Goal: Browse casually

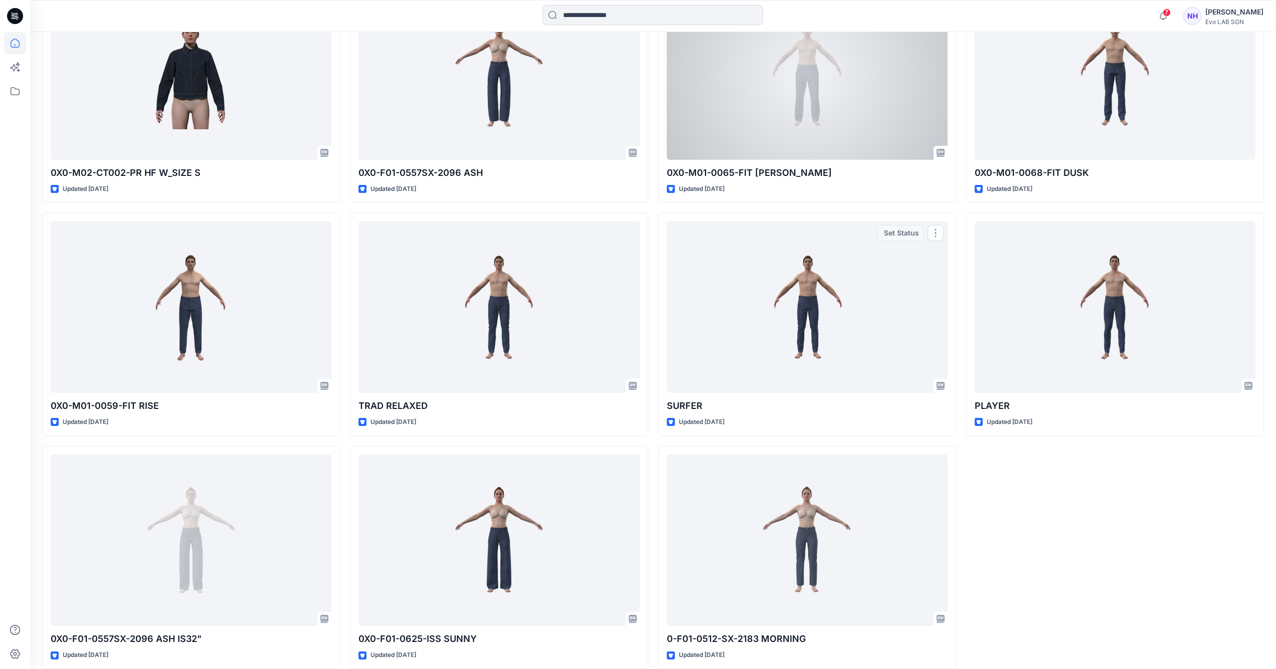
scroll to position [2705, 0]
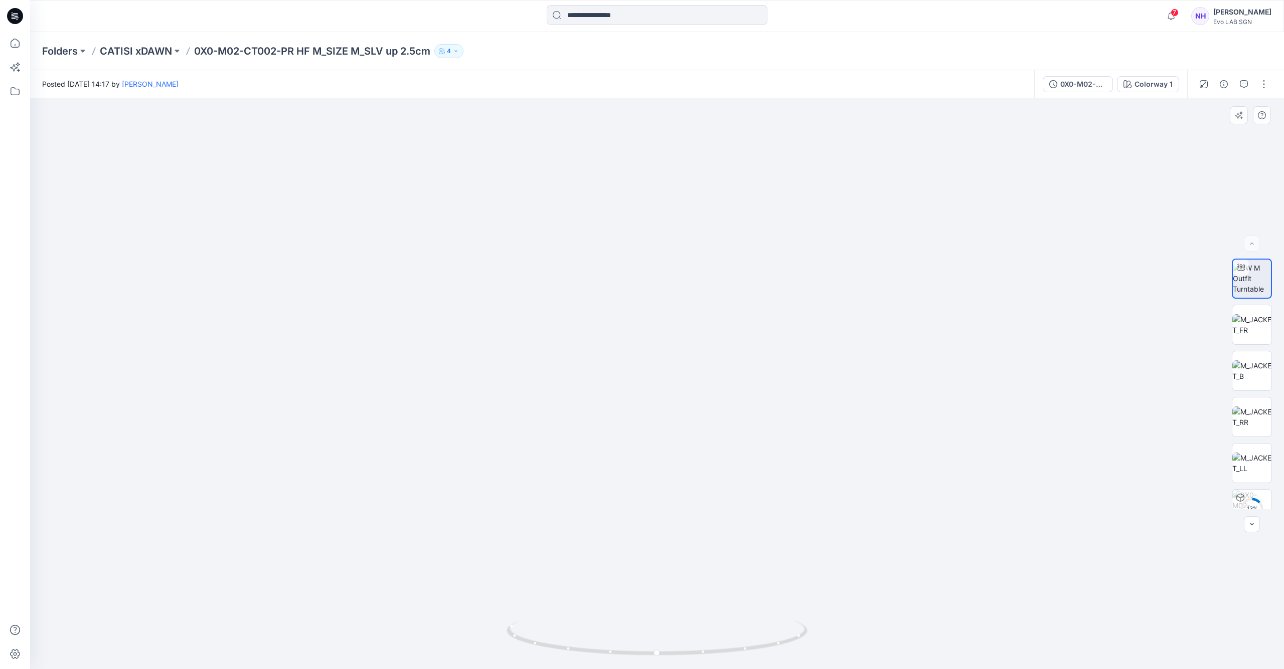
drag, startPoint x: 688, startPoint y: 224, endPoint x: 683, endPoint y: 400, distance: 176.1
click at [683, 400] on img at bounding box center [651, 277] width 1359 height 785
drag, startPoint x: 682, startPoint y: 286, endPoint x: 682, endPoint y: 297, distance: 10.5
click at [682, 297] on img at bounding box center [657, 319] width 1122 height 700
drag, startPoint x: 637, startPoint y: 649, endPoint x: 807, endPoint y: 653, distance: 170.6
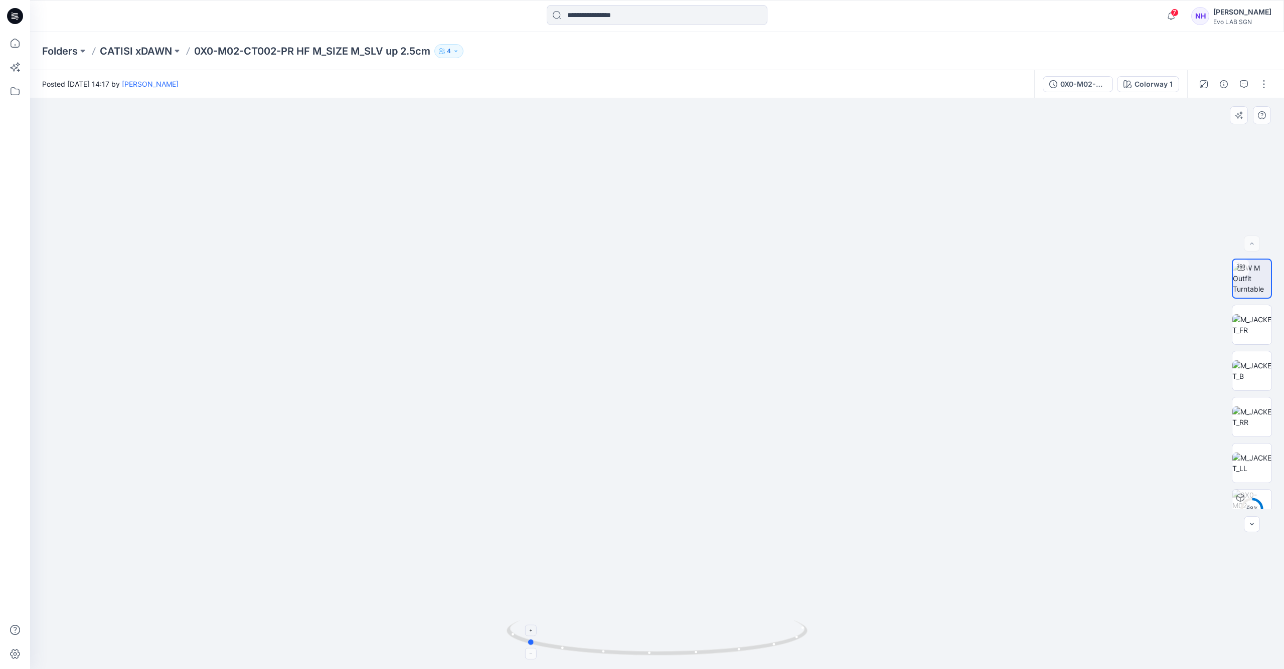
click at [807, 653] on icon at bounding box center [657, 640] width 303 height 38
drag, startPoint x: 579, startPoint y: 648, endPoint x: 604, endPoint y: 652, distance: 25.3
click at [604, 652] on icon at bounding box center [657, 640] width 303 height 38
drag, startPoint x: 600, startPoint y: 652, endPoint x: 615, endPoint y: 654, distance: 14.6
click at [615, 654] on icon at bounding box center [657, 640] width 303 height 38
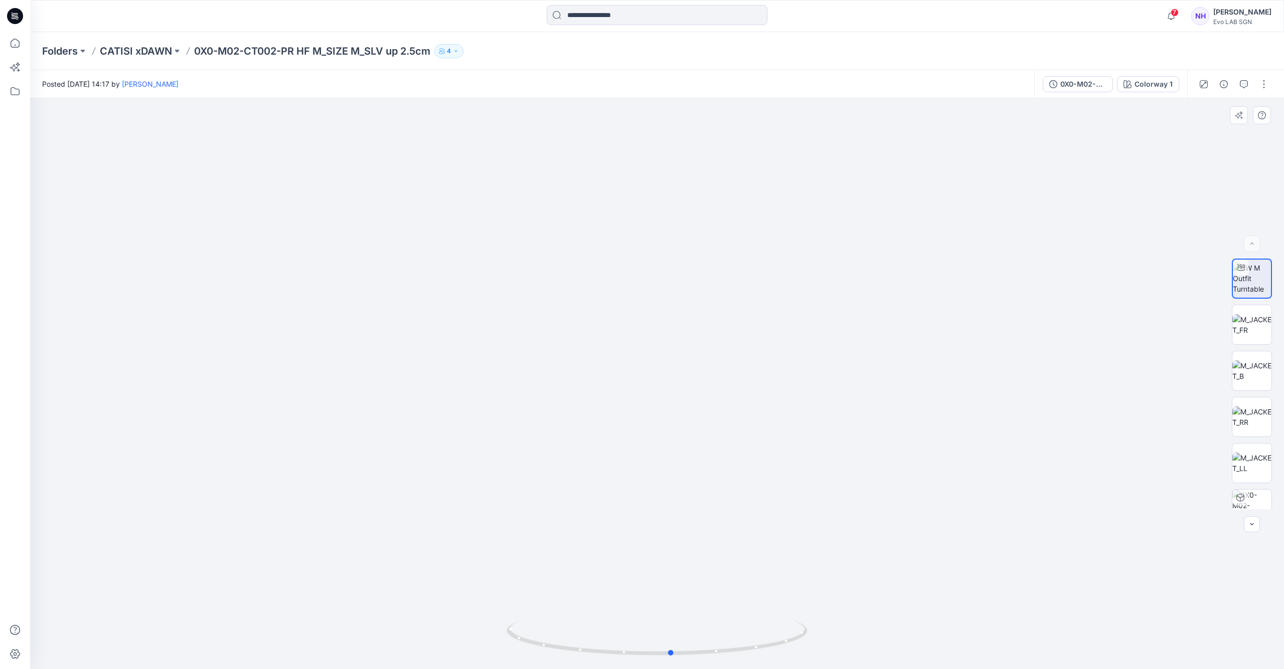
drag, startPoint x: 638, startPoint y: 655, endPoint x: 731, endPoint y: 617, distance: 100.1
click at [743, 655] on icon at bounding box center [657, 640] width 303 height 38
drag, startPoint x: 687, startPoint y: 427, endPoint x: 672, endPoint y: 243, distance: 184.6
click at [672, 243] on div at bounding box center [657, 383] width 1254 height 571
drag, startPoint x: 668, startPoint y: 422, endPoint x: 670, endPoint y: 403, distance: 18.7
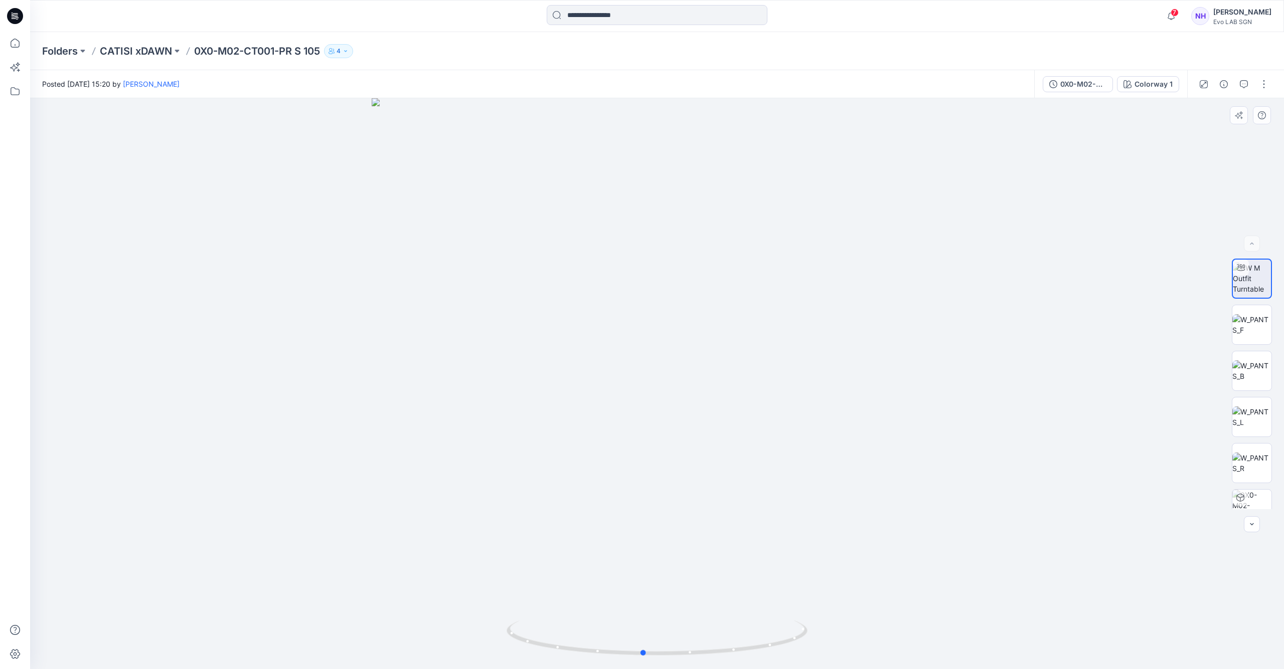
click at [670, 403] on div at bounding box center [657, 383] width 1254 height 571
drag, startPoint x: 678, startPoint y: 550, endPoint x: 704, endPoint y: 242, distance: 309.6
click at [705, 247] on img at bounding box center [657, 286] width 965 height 768
click at [669, 345] on img at bounding box center [657, 148] width 1044 height 1044
drag, startPoint x: 667, startPoint y: 321, endPoint x: 668, endPoint y: 331, distance: 10.1
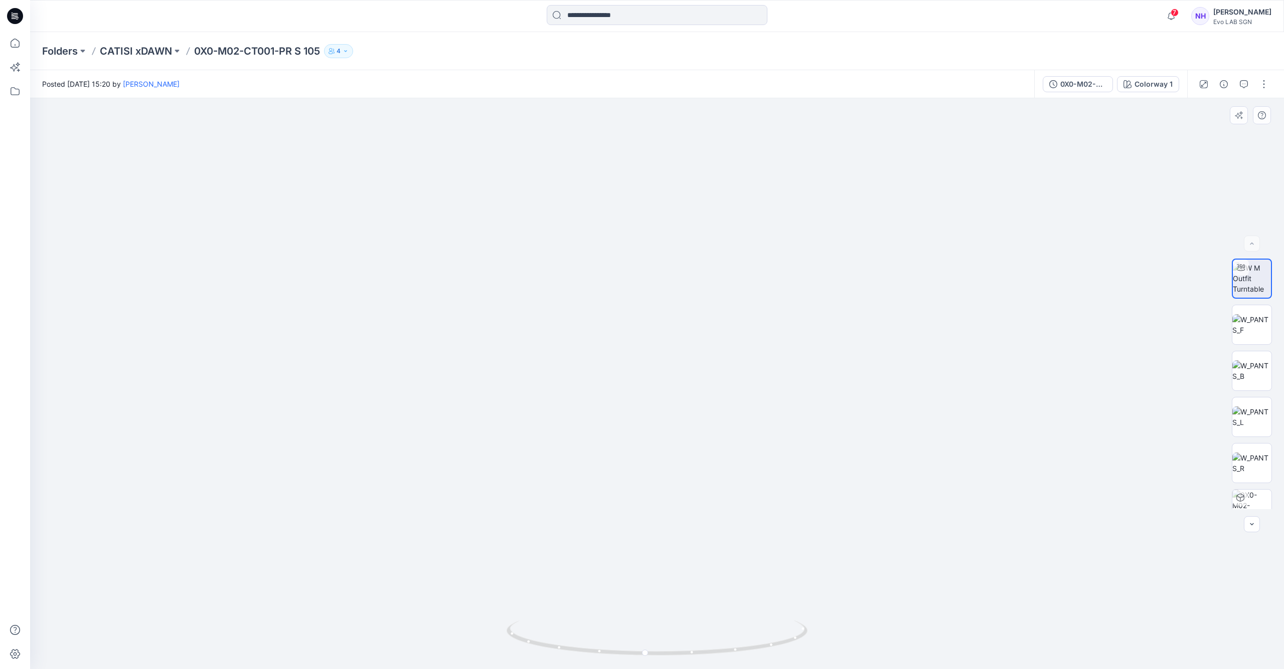
click at [668, 331] on img at bounding box center [657, 231] width 886 height 876
drag, startPoint x: 668, startPoint y: 328, endPoint x: 669, endPoint y: 258, distance: 70.2
click at [669, 258] on img at bounding box center [657, 226] width 886 height 886
drag, startPoint x: 660, startPoint y: 654, endPoint x: 761, endPoint y: 627, distance: 104.7
click at [768, 646] on icon at bounding box center [657, 640] width 303 height 38
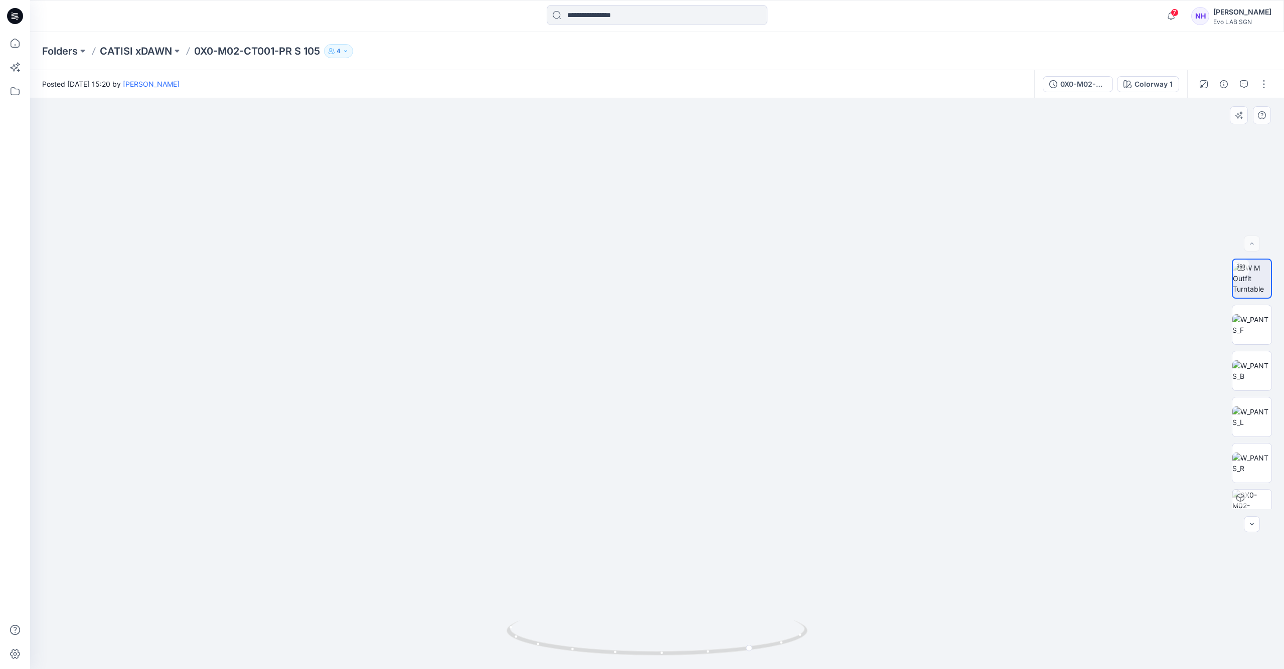
drag, startPoint x: 659, startPoint y: 176, endPoint x: 644, endPoint y: 333, distance: 157.7
click at [650, 347] on img at bounding box center [657, 113] width 1201 height 1113
drag, startPoint x: 637, startPoint y: 238, endPoint x: 642, endPoint y: 239, distance: 5.7
click at [642, 239] on img at bounding box center [657, 154] width 1201 height 1029
drag, startPoint x: 665, startPoint y: 653, endPoint x: 757, endPoint y: 564, distance: 128.0
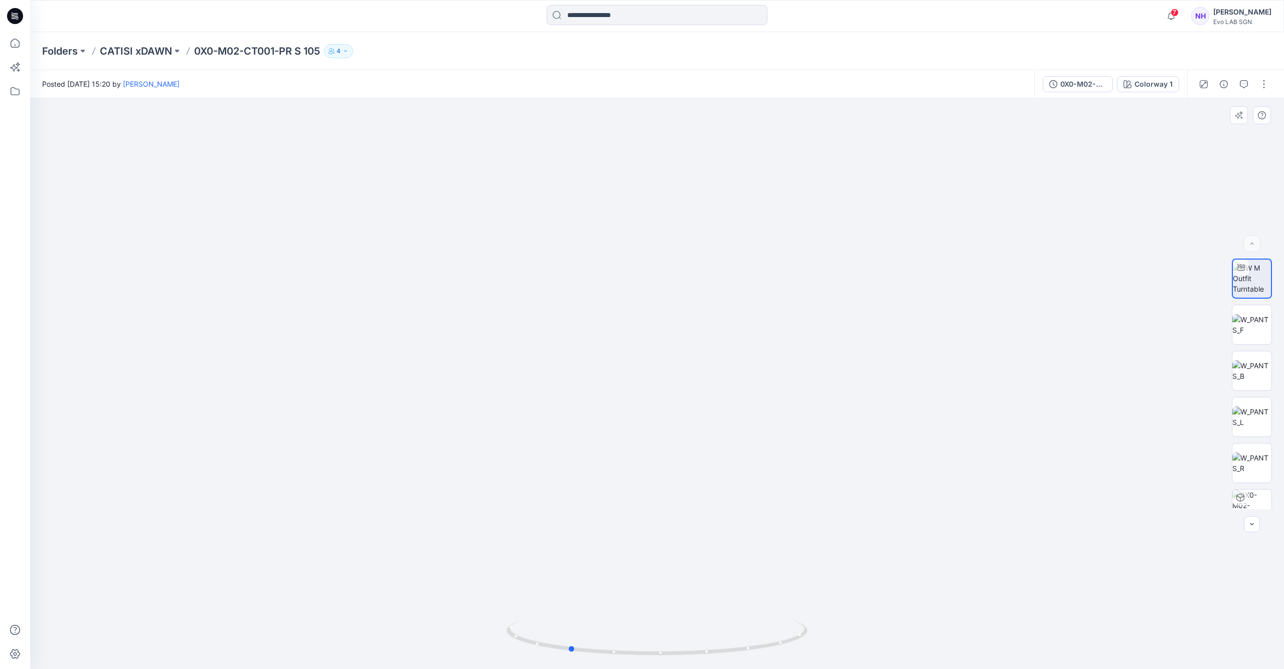
click at [782, 645] on icon at bounding box center [657, 640] width 303 height 38
drag, startPoint x: 619, startPoint y: 247, endPoint x: 602, endPoint y: 218, distance: 33.5
drag, startPoint x: 618, startPoint y: 656, endPoint x: 778, endPoint y: 651, distance: 160.1
click at [778, 651] on icon at bounding box center [657, 640] width 303 height 38
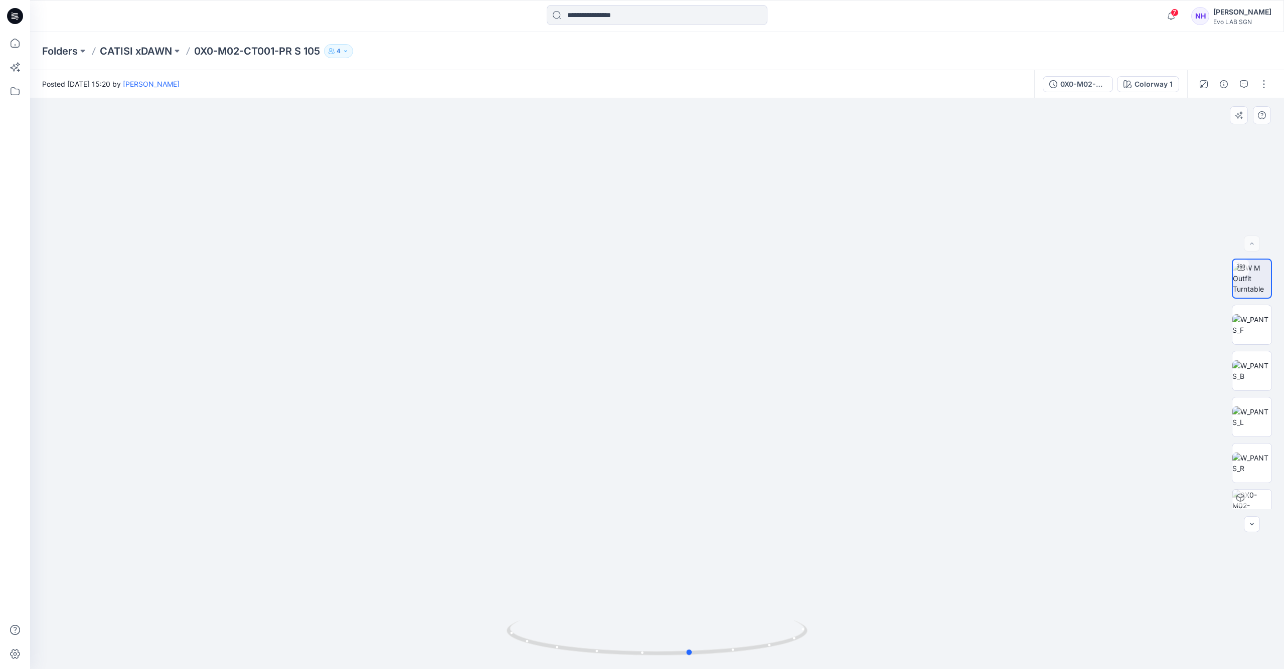
drag, startPoint x: 762, startPoint y: 639, endPoint x: 717, endPoint y: 545, distance: 104.5
click at [725, 644] on icon at bounding box center [657, 640] width 303 height 38
drag, startPoint x: 707, startPoint y: 648, endPoint x: 654, endPoint y: 647, distance: 53.2
click at [654, 647] on icon at bounding box center [657, 640] width 303 height 38
drag, startPoint x: 674, startPoint y: 651, endPoint x: 666, endPoint y: 639, distance: 14.1
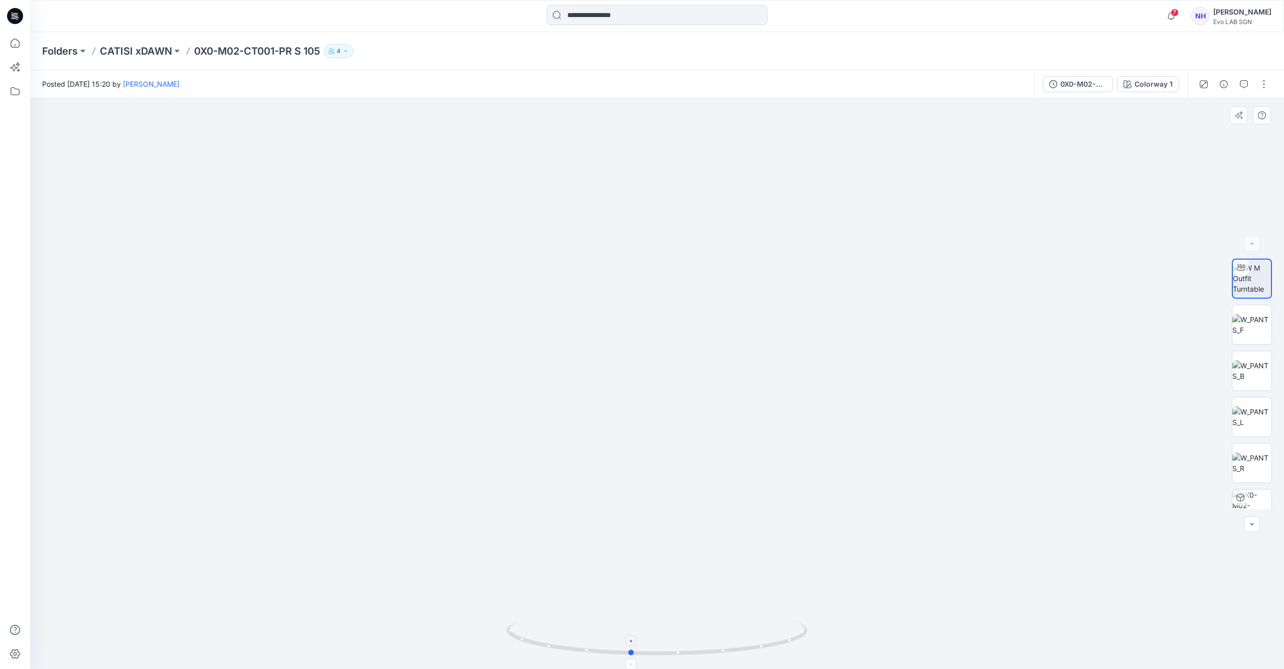
click at [667, 650] on icon at bounding box center [657, 640] width 303 height 38
click at [694, 653] on icon at bounding box center [657, 640] width 303 height 38
drag, startPoint x: 717, startPoint y: 653, endPoint x: 804, endPoint y: 649, distance: 87.3
click at [804, 649] on icon at bounding box center [657, 640] width 303 height 38
drag, startPoint x: 775, startPoint y: 645, endPoint x: 684, endPoint y: 650, distance: 91.9
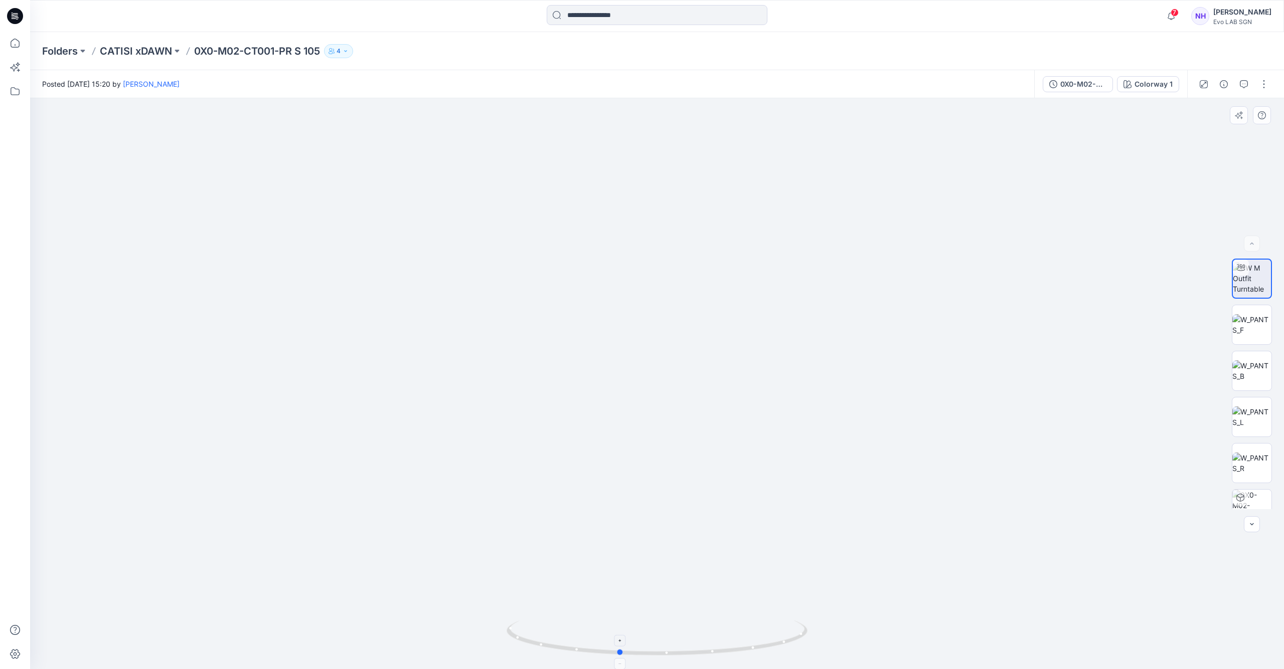
click at [684, 650] on icon at bounding box center [657, 640] width 303 height 38
drag, startPoint x: 694, startPoint y: 654, endPoint x: 820, endPoint y: 651, distance: 126.4
click at [820, 651] on div at bounding box center [657, 383] width 1254 height 571
drag, startPoint x: 693, startPoint y: 351, endPoint x: 691, endPoint y: 424, distance: 73.7
click at [693, 471] on img at bounding box center [691, 24] width 1536 height 1290
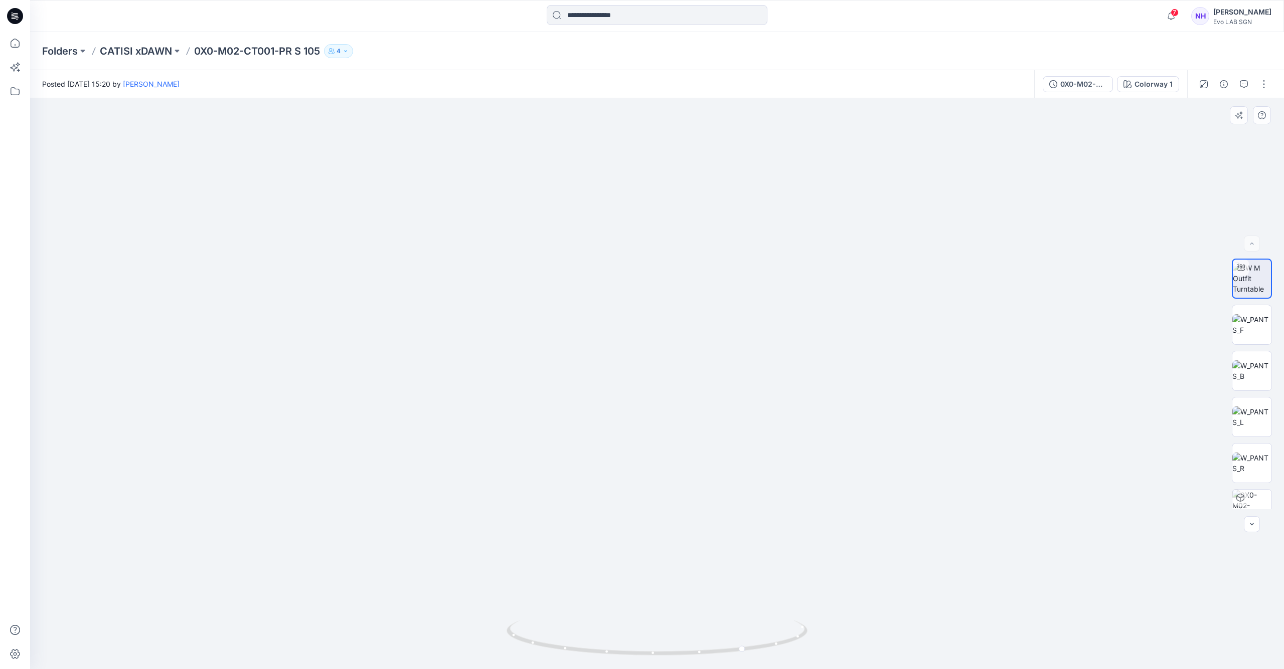
drag, startPoint x: 701, startPoint y: 328, endPoint x: 704, endPoint y: 399, distance: 70.3
click at [704, 399] on img at bounding box center [694, 55] width 1536 height 1227
drag, startPoint x: 712, startPoint y: 655, endPoint x: 912, endPoint y: 654, distance: 200.6
click at [912, 654] on div at bounding box center [657, 383] width 1254 height 571
drag, startPoint x: 711, startPoint y: 563, endPoint x: 713, endPoint y: 333, distance: 229.7
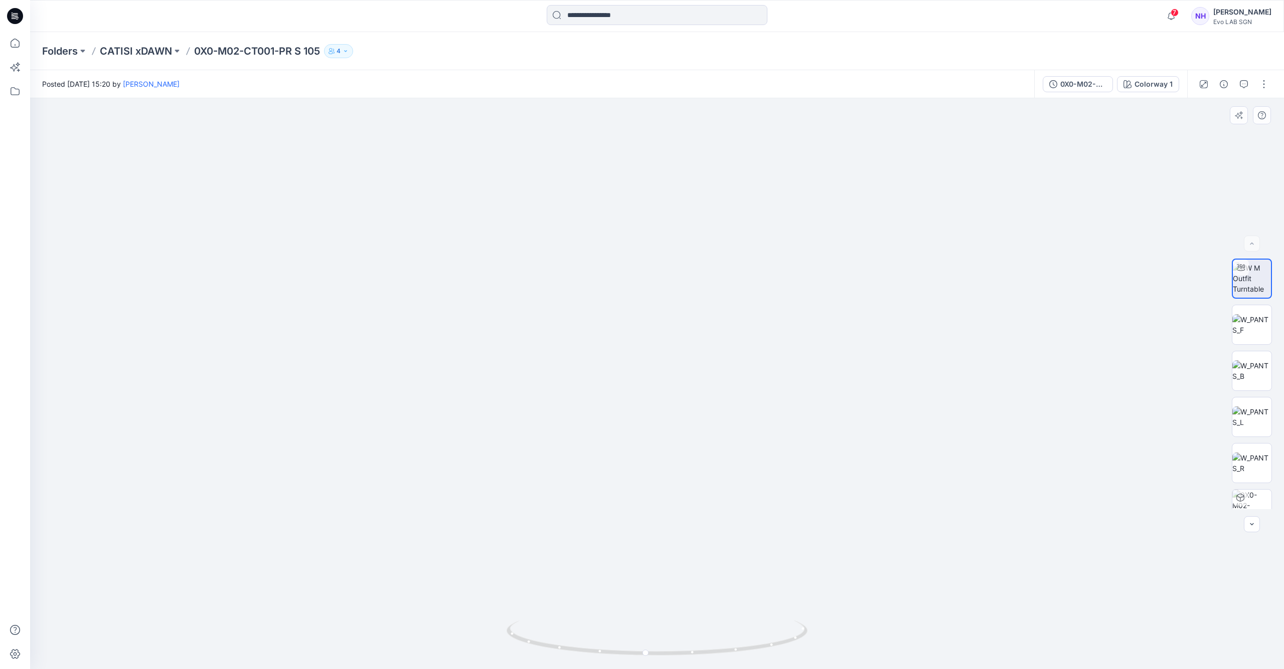
click at [801, 626] on icon at bounding box center [657, 640] width 303 height 38
drag, startPoint x: 667, startPoint y: 305, endPoint x: 660, endPoint y: 385, distance: 80.1
click at [659, 389] on img at bounding box center [657, 298] width 906 height 743
drag, startPoint x: 655, startPoint y: 344, endPoint x: 666, endPoint y: 448, distance: 104.9
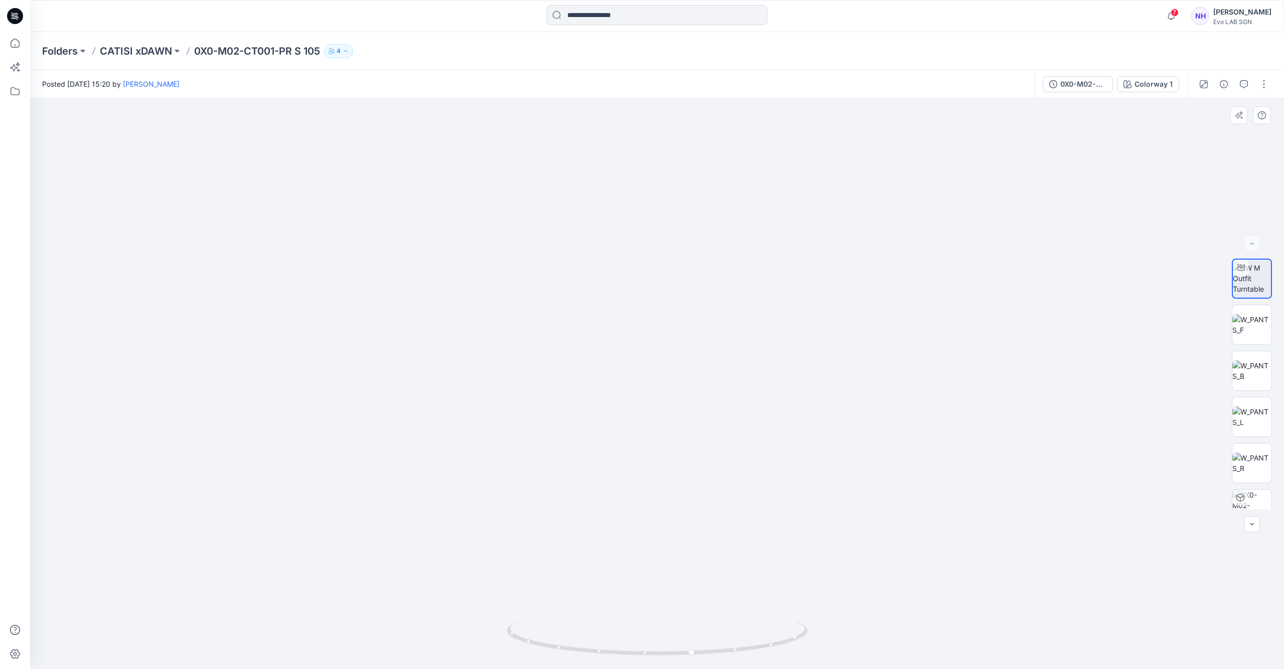
click at [648, 350] on img at bounding box center [653, 135] width 1536 height 1069
drag, startPoint x: 678, startPoint y: 526, endPoint x: 655, endPoint y: 389, distance: 139.2
click at [655, 389] on img at bounding box center [657, 374] width 591 height 591
drag, startPoint x: 716, startPoint y: 652, endPoint x: 752, endPoint y: 651, distance: 35.6
click at [752, 651] on icon at bounding box center [657, 640] width 303 height 38
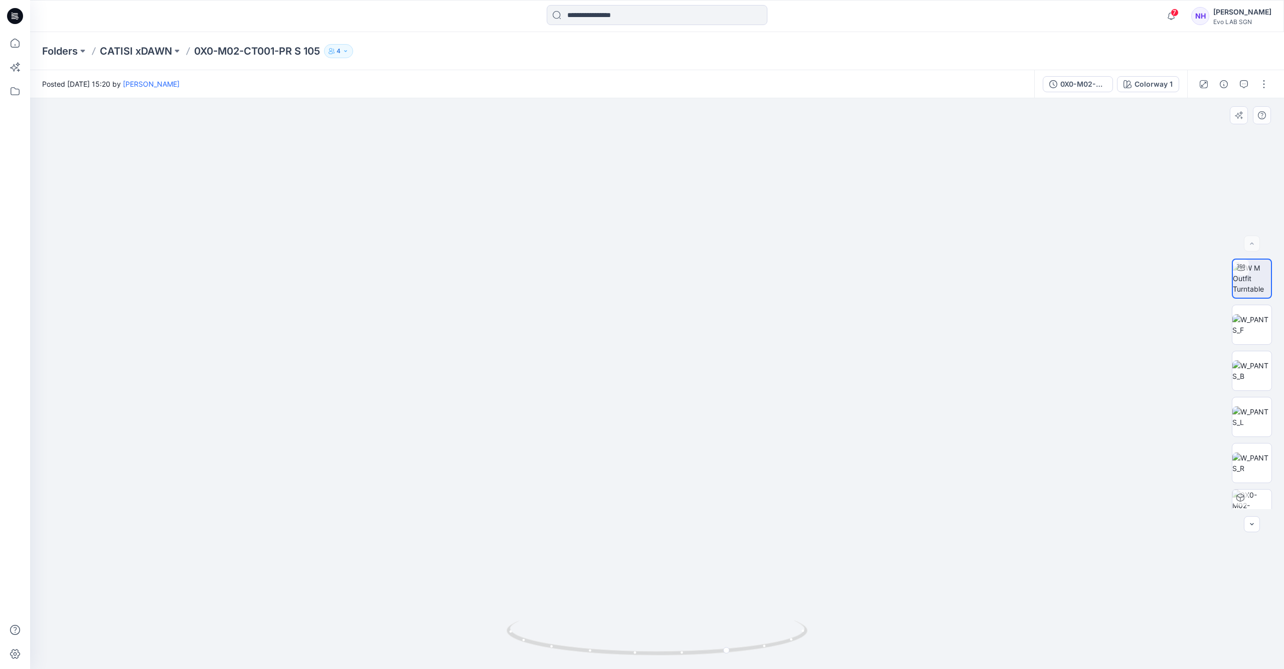
drag, startPoint x: 662, startPoint y: 223, endPoint x: 671, endPoint y: 355, distance: 132.2
click at [671, 355] on img at bounding box center [664, 80] width 1299 height 1178
drag, startPoint x: 709, startPoint y: 349, endPoint x: 723, endPoint y: 400, distance: 53.0
click at [723, 400] on img at bounding box center [679, 126] width 1299 height 1085
drag, startPoint x: 722, startPoint y: 653, endPoint x: 662, endPoint y: 659, distance: 60.5
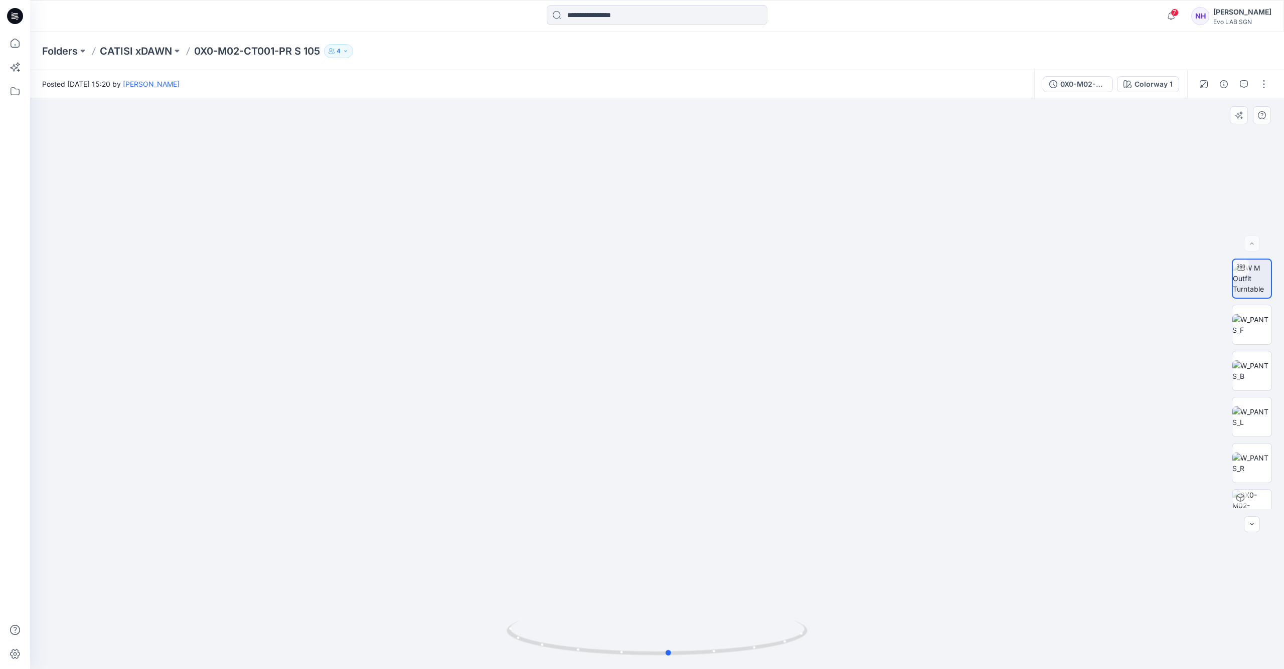
click at [662, 659] on div at bounding box center [656, 644] width 301 height 50
drag, startPoint x: 730, startPoint y: 457, endPoint x: 720, endPoint y: 326, distance: 131.7
click at [720, 326] on img at bounding box center [657, 186] width 1142 height 968
drag, startPoint x: 714, startPoint y: 396, endPoint x: 703, endPoint y: 298, distance: 98.9
click at [703, 298] on img at bounding box center [656, 256] width 827 height 827
